Goal: Information Seeking & Learning: Learn about a topic

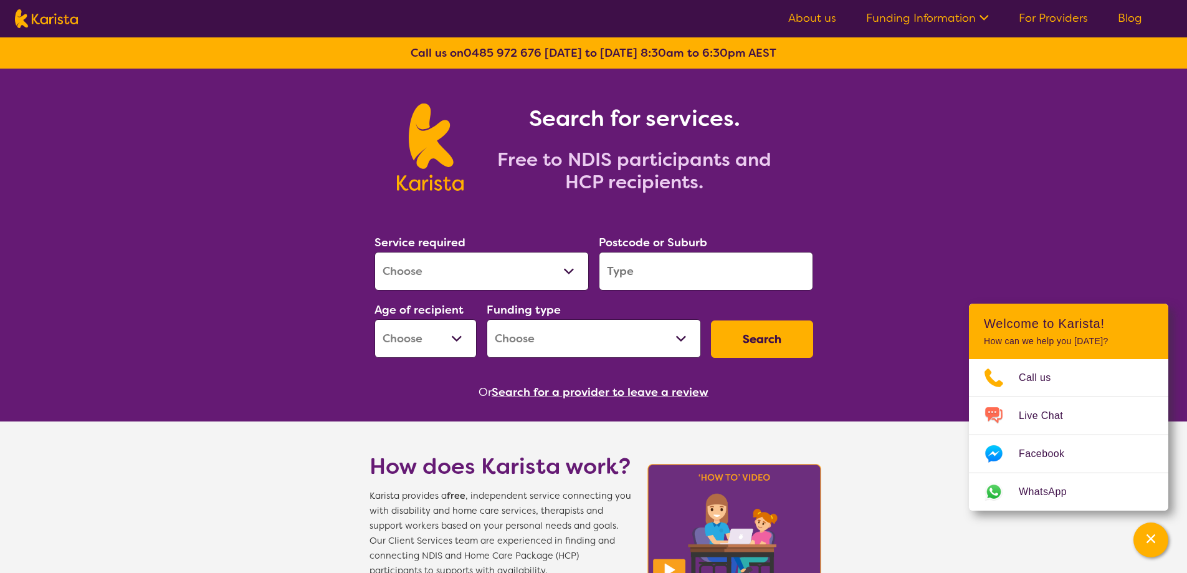
click at [573, 265] on select "Allied Health Assistant Assessment ([MEDICAL_DATA] or [MEDICAL_DATA]) Behaviour…" at bounding box center [482, 271] width 214 height 39
click at [572, 265] on select "Allied Health Assistant Assessment ([MEDICAL_DATA] or [MEDICAL_DATA]) Behaviour…" at bounding box center [482, 271] width 214 height 39
select select "[MEDICAL_DATA]"
click at [375, 252] on select "Allied Health Assistant Assessment ([MEDICAL_DATA] or [MEDICAL_DATA]) Behaviour…" at bounding box center [482, 271] width 214 height 39
click at [645, 271] on input "search" at bounding box center [706, 271] width 214 height 39
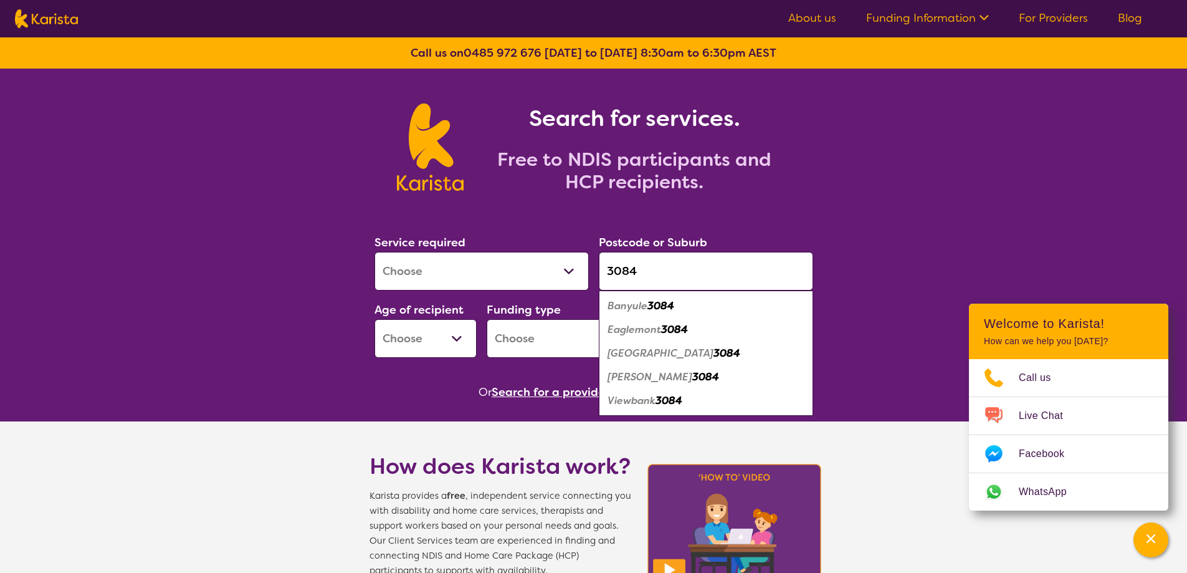
type input "3084"
click at [714, 352] on em "3084" at bounding box center [727, 352] width 27 height 13
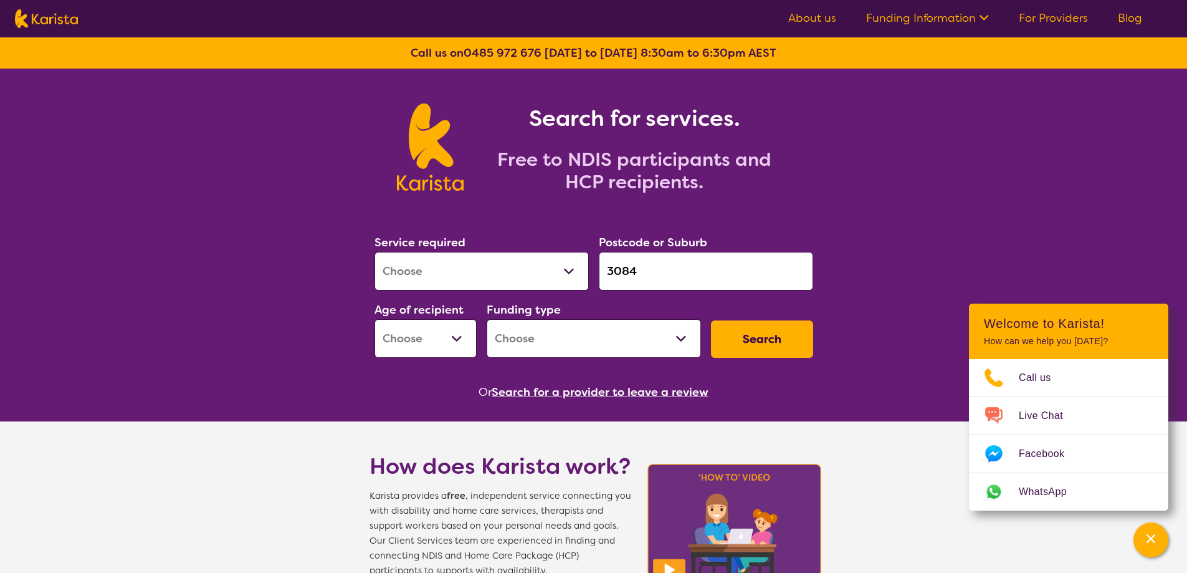
click at [459, 335] on select "Early Childhood - 0 to 9 Child - 10 to 11 Adolescent - 12 to 17 Adult - 18 to 6…" at bounding box center [426, 338] width 102 height 39
select select "AG"
click at [375, 319] on select "Early Childhood - 0 to 9 Child - 10 to 11 Adolescent - 12 to 17 Adult - 18 to 6…" at bounding box center [426, 338] width 102 height 39
click at [684, 337] on select "Home Care Package (HCP) National Disability Insurance Scheme (NDIS) I don't know" at bounding box center [594, 338] width 214 height 39
select select "NDIS"
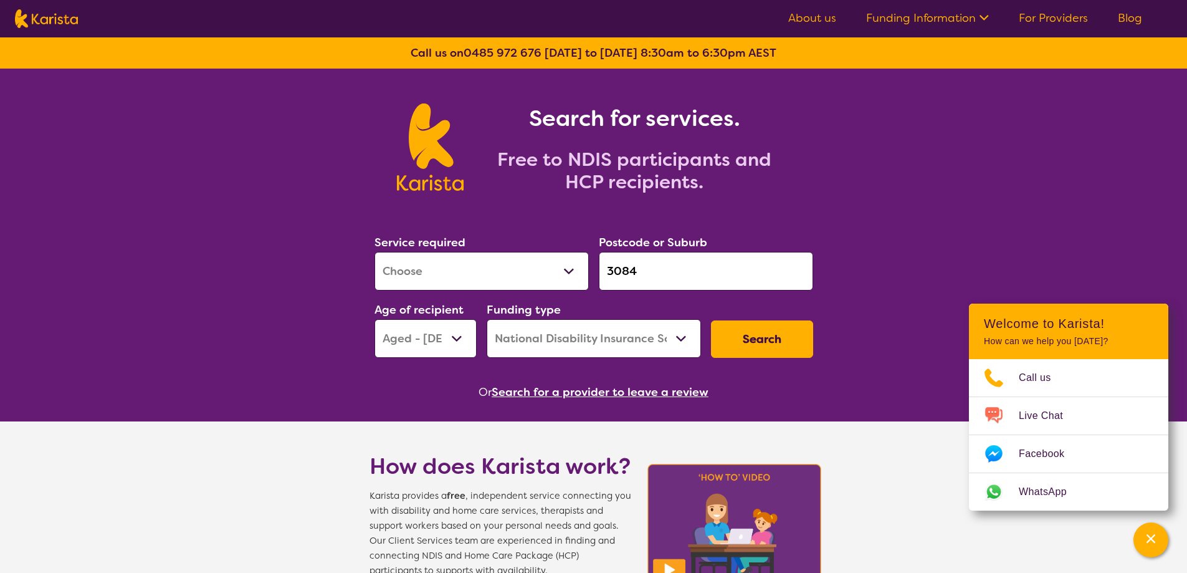
click at [487, 319] on select "Home Care Package (HCP) National Disability Insurance Scheme (NDIS) I don't know" at bounding box center [594, 338] width 214 height 39
click at [770, 340] on button "Search" at bounding box center [762, 338] width 102 height 37
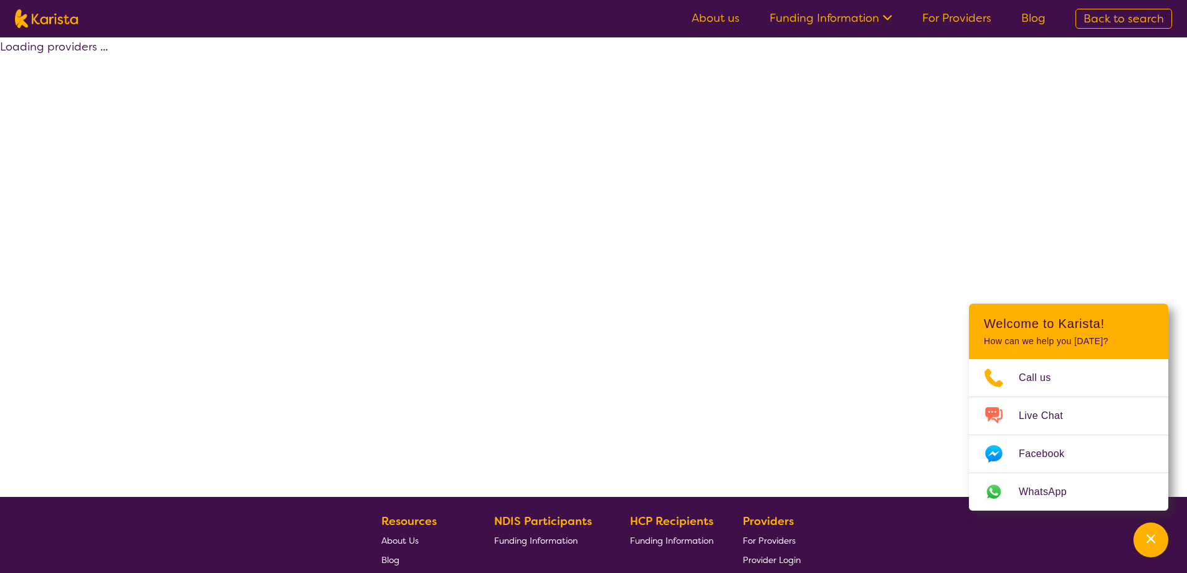
select select "by_score"
